Goal: Task Accomplishment & Management: Use online tool/utility

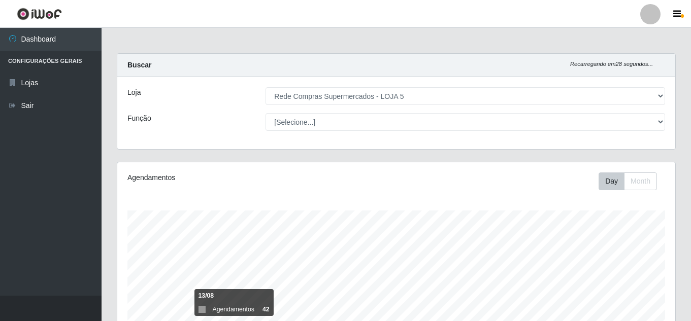
select select "397"
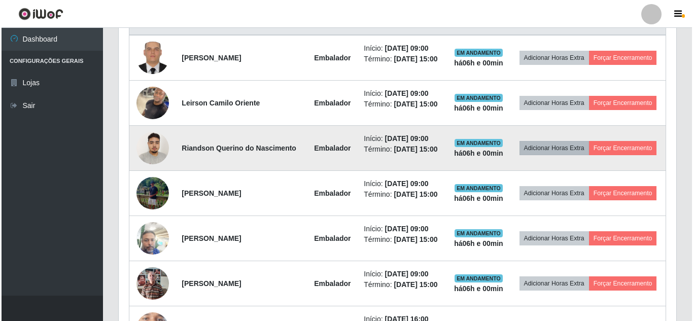
scroll to position [211, 558]
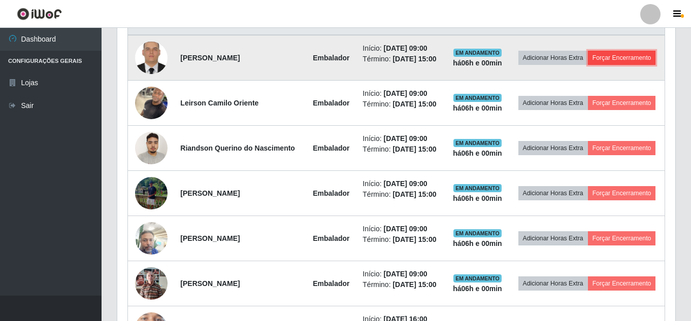
click at [613, 56] on button "Forçar Encerramento" at bounding box center [622, 58] width 68 height 14
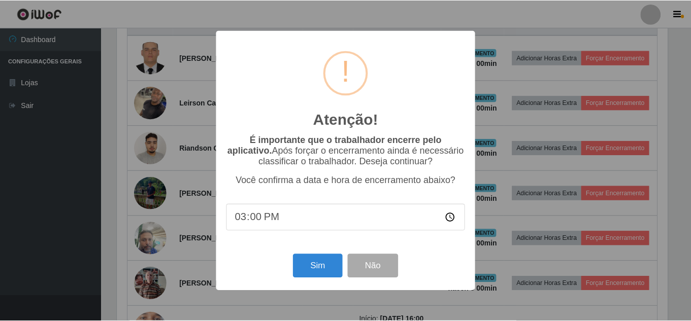
scroll to position [211, 553]
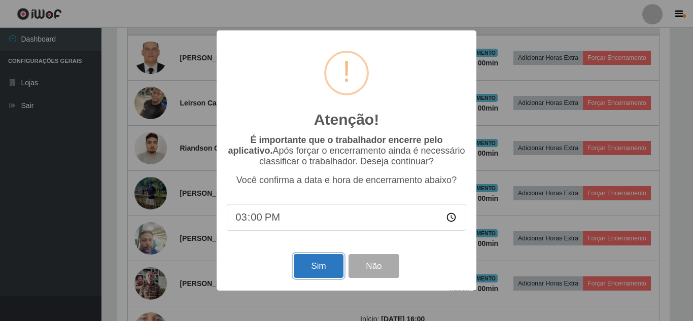
click at [314, 267] on button "Sim" at bounding box center [318, 266] width 49 height 24
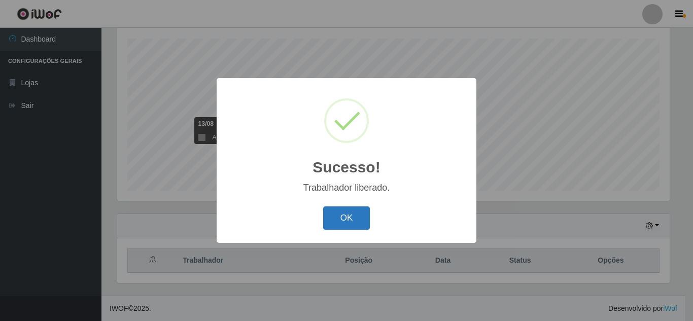
click at [337, 211] on button "OK" at bounding box center [346, 219] width 47 height 24
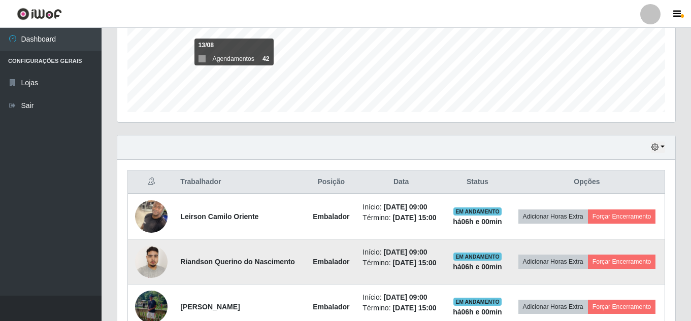
scroll to position [324, 0]
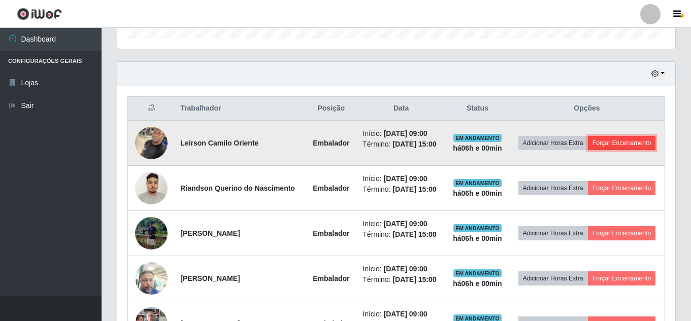
click at [618, 142] on button "Forçar Encerramento" at bounding box center [622, 143] width 68 height 14
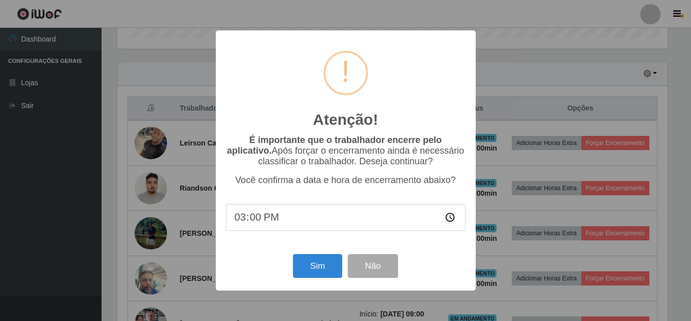
scroll to position [211, 553]
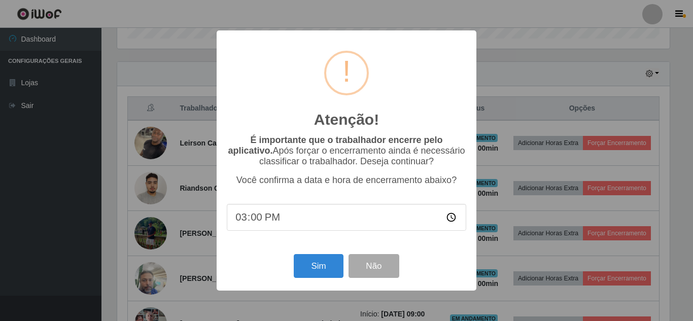
click at [315, 255] on div "Sim Não" at bounding box center [347, 266] width 240 height 29
click at [315, 257] on button "Sim" at bounding box center [318, 266] width 49 height 24
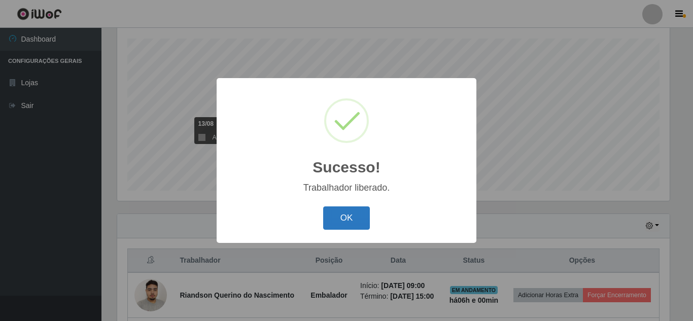
click at [353, 216] on button "OK" at bounding box center [346, 219] width 47 height 24
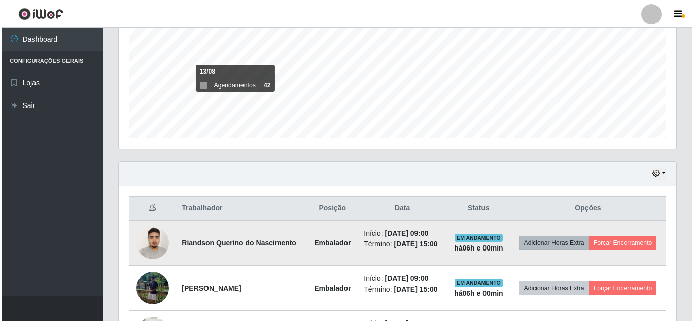
scroll to position [274, 0]
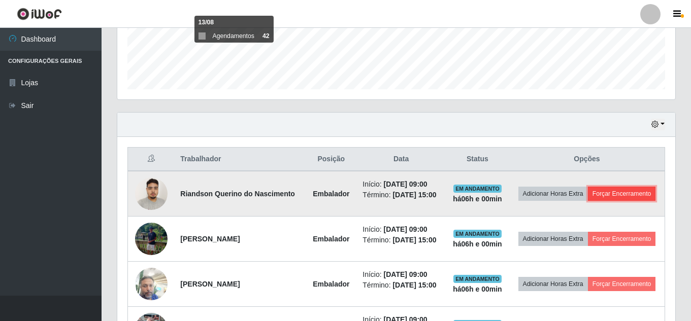
click at [621, 198] on button "Forçar Encerramento" at bounding box center [622, 194] width 68 height 14
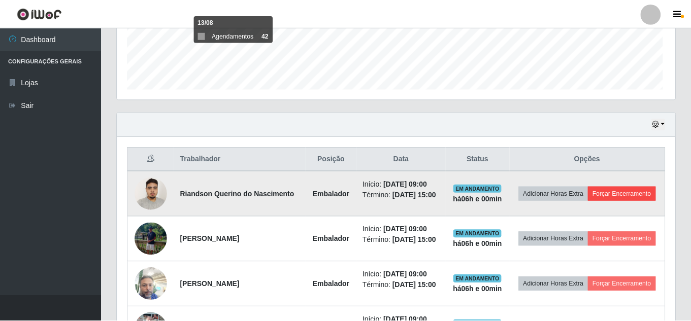
scroll to position [211, 553]
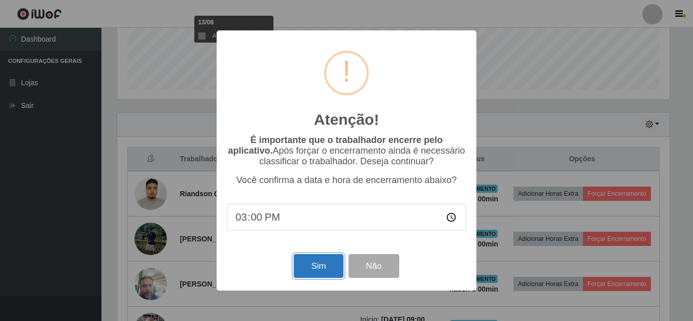
click at [318, 274] on button "Sim" at bounding box center [318, 266] width 49 height 24
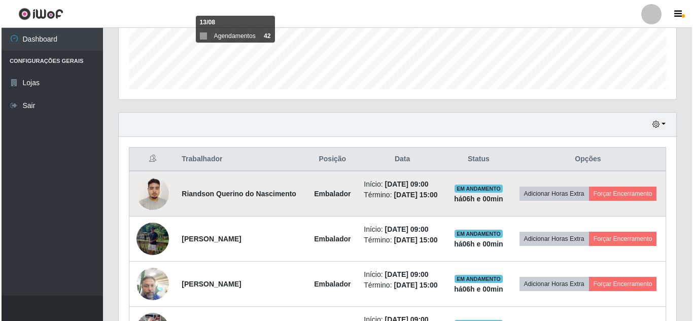
scroll to position [0, 0]
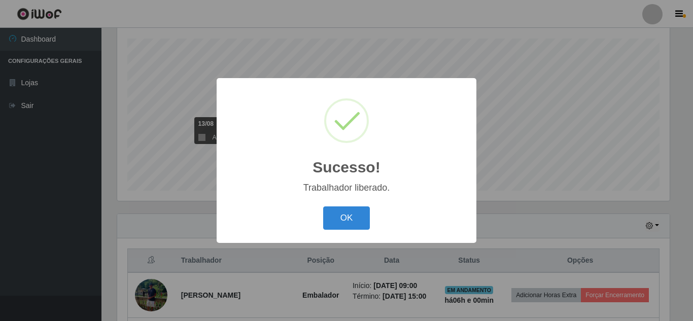
drag, startPoint x: 356, startPoint y: 215, endPoint x: 436, endPoint y: 211, distance: 79.8
click at [362, 215] on button "OK" at bounding box center [346, 219] width 47 height 24
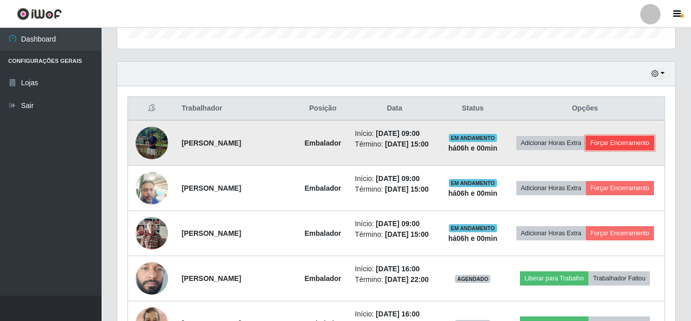
drag, startPoint x: 630, startPoint y: 143, endPoint x: 623, endPoint y: 146, distance: 7.1
click at [623, 146] on button "Forçar Encerramento" at bounding box center [620, 143] width 68 height 14
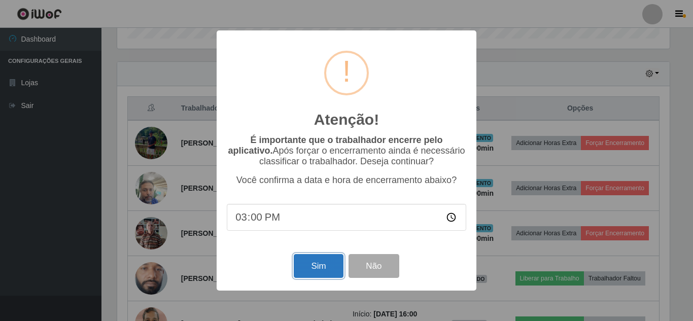
click at [318, 268] on button "Sim" at bounding box center [318, 266] width 49 height 24
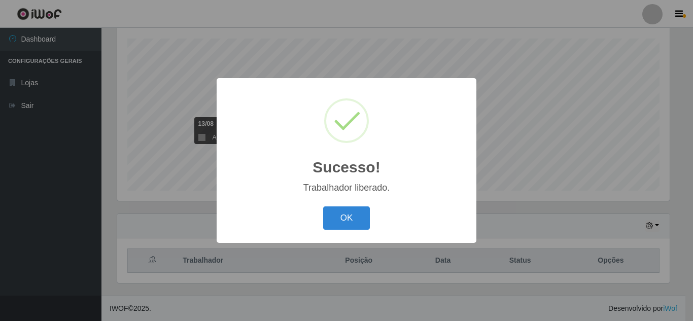
drag, startPoint x: 345, startPoint y: 211, endPoint x: 566, endPoint y: 193, distance: 221.0
click at [350, 211] on button "OK" at bounding box center [346, 219] width 47 height 24
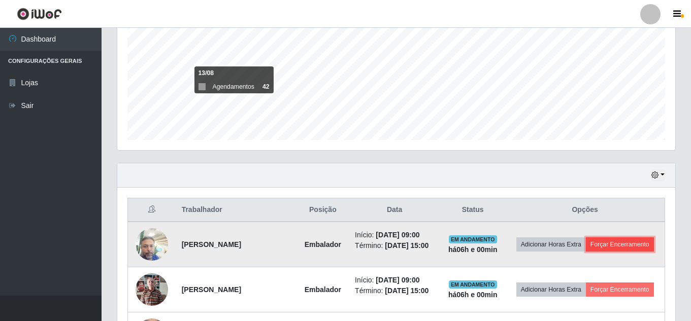
click at [628, 243] on button "Forçar Encerramento" at bounding box center [620, 245] width 68 height 14
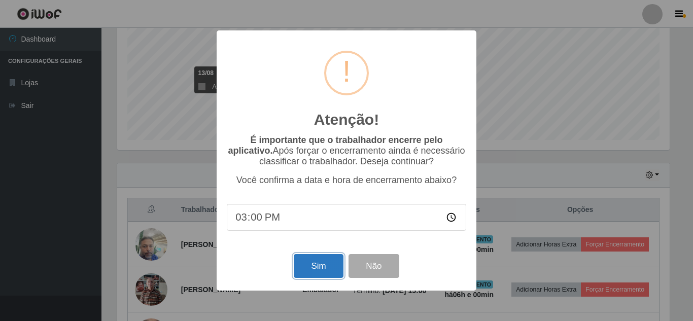
drag, startPoint x: 320, startPoint y: 263, endPoint x: 312, endPoint y: 264, distance: 8.3
click at [320, 263] on button "Sim" at bounding box center [318, 266] width 49 height 24
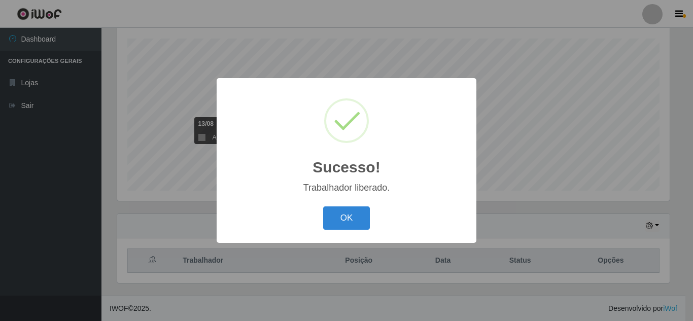
click at [372, 232] on div "OK Cancel" at bounding box center [347, 218] width 240 height 29
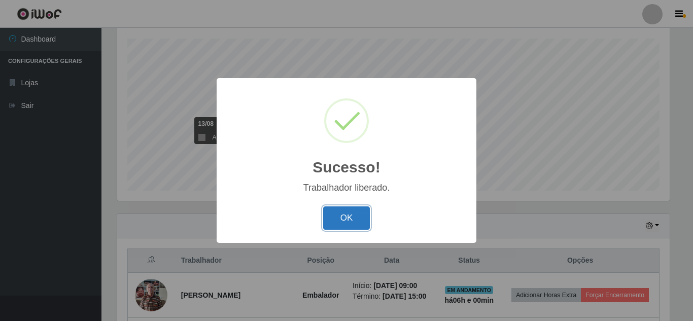
click at [361, 224] on button "OK" at bounding box center [346, 219] width 47 height 24
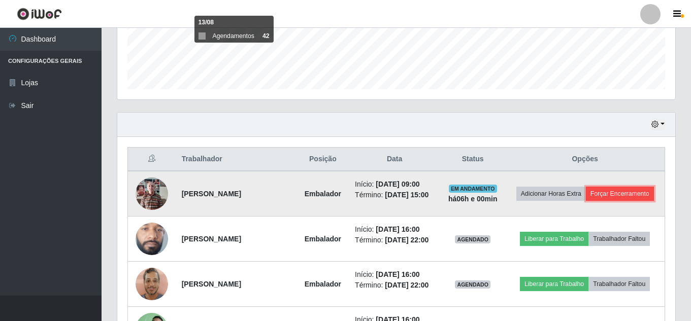
click at [620, 187] on button "Forçar Encerramento" at bounding box center [620, 194] width 68 height 14
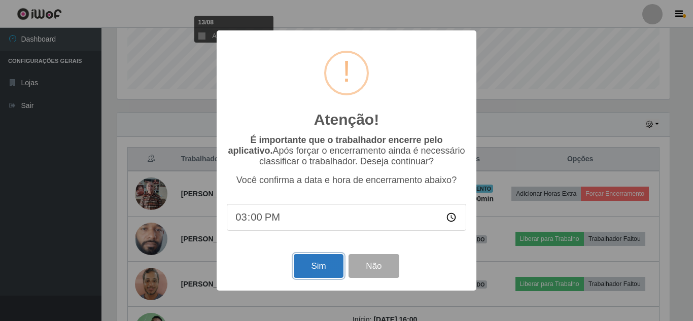
click at [315, 263] on button "Sim" at bounding box center [318, 266] width 49 height 24
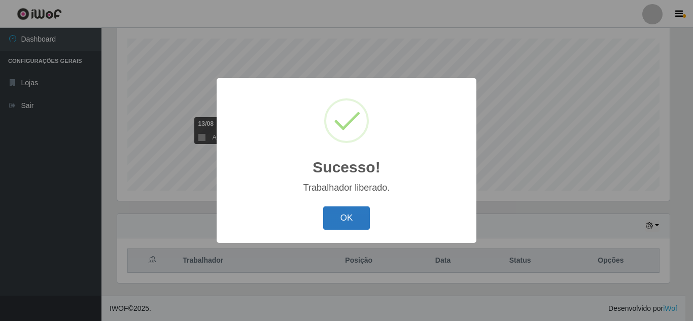
click at [347, 223] on button "OK" at bounding box center [346, 219] width 47 height 24
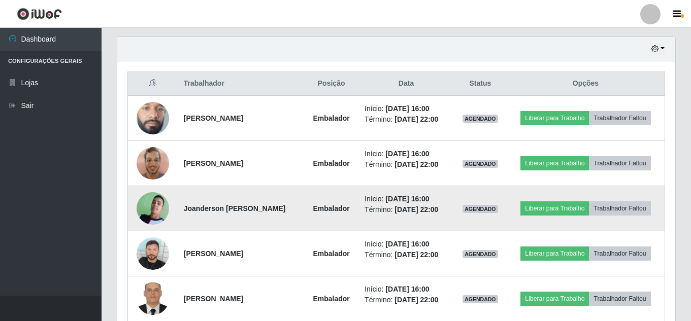
scroll to position [342, 0]
